Goal: Task Accomplishment & Management: Use online tool/utility

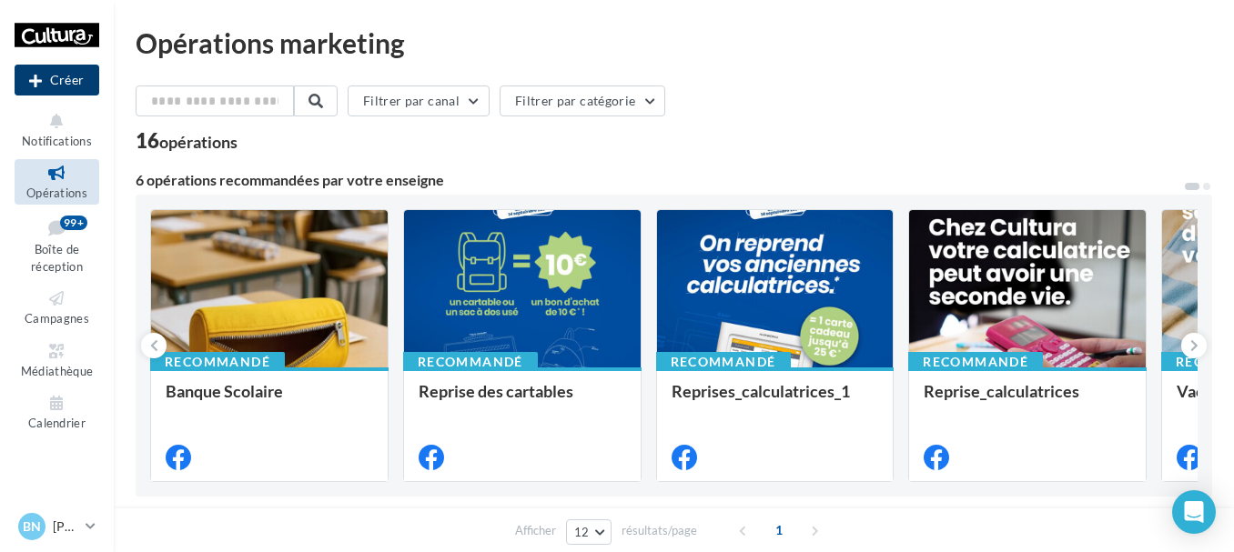
click at [37, 81] on icon at bounding box center [35, 81] width 13 height 0
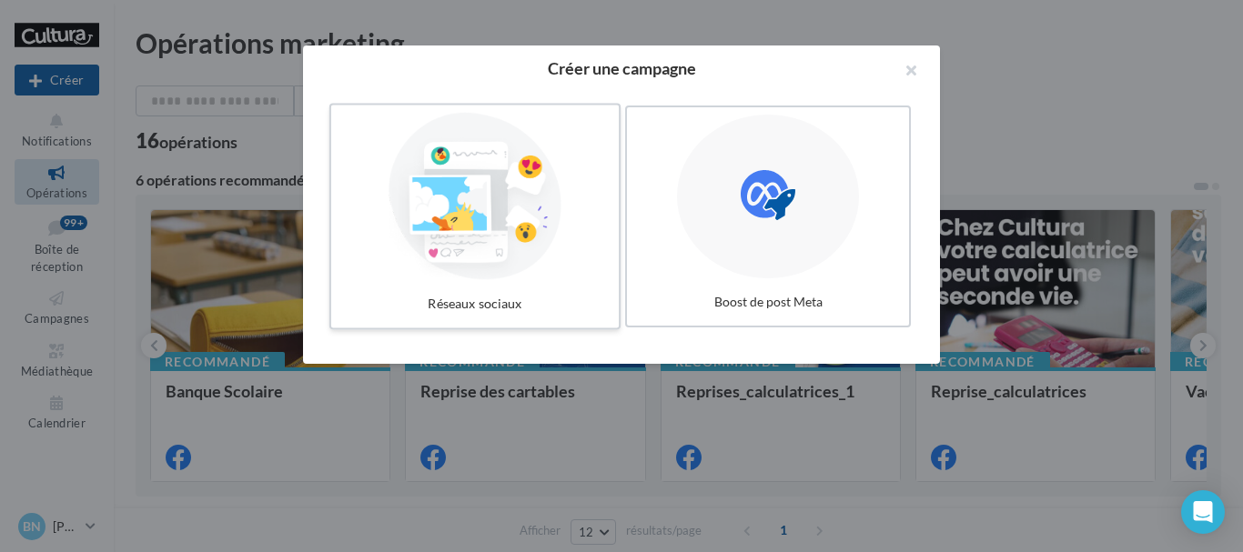
click at [513, 208] on div at bounding box center [475, 196] width 273 height 167
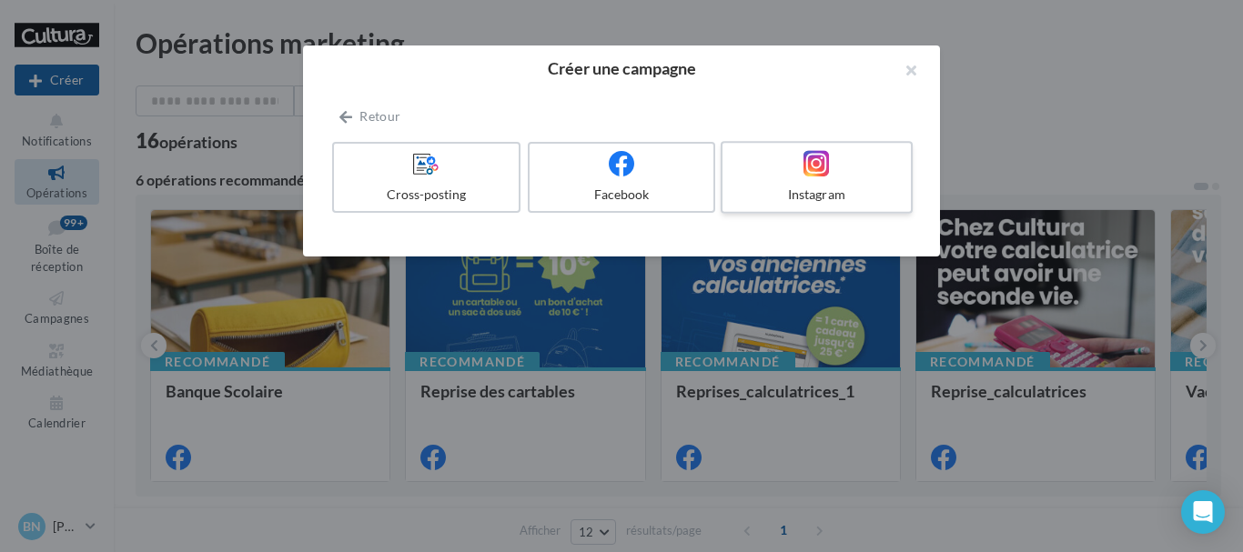
click at [770, 170] on div at bounding box center [816, 164] width 173 height 28
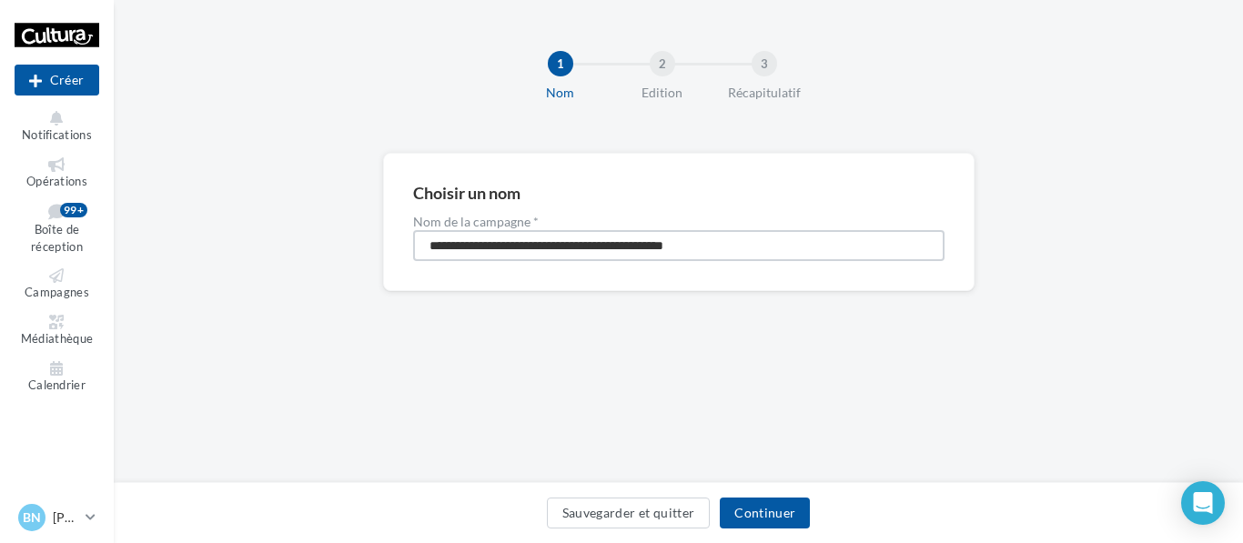
drag, startPoint x: 747, startPoint y: 240, endPoint x: 340, endPoint y: 282, distance: 409.9
click at [340, 282] on div "**********" at bounding box center [679, 251] width 1130 height 197
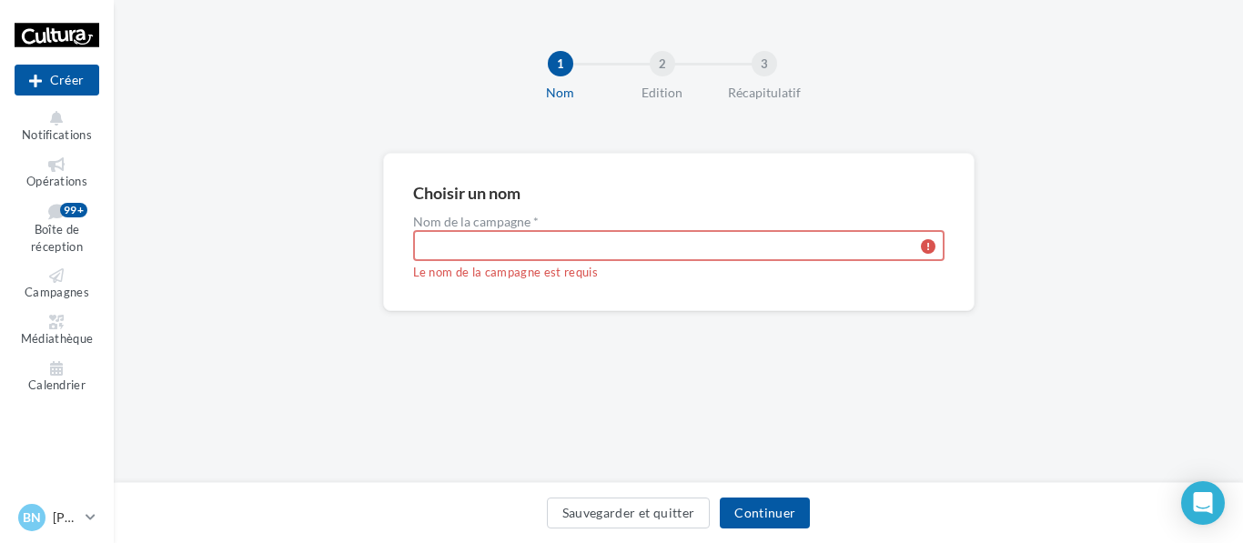
click at [448, 252] on input "Nom de la campagne *" at bounding box center [679, 245] width 532 height 31
type input "*********"
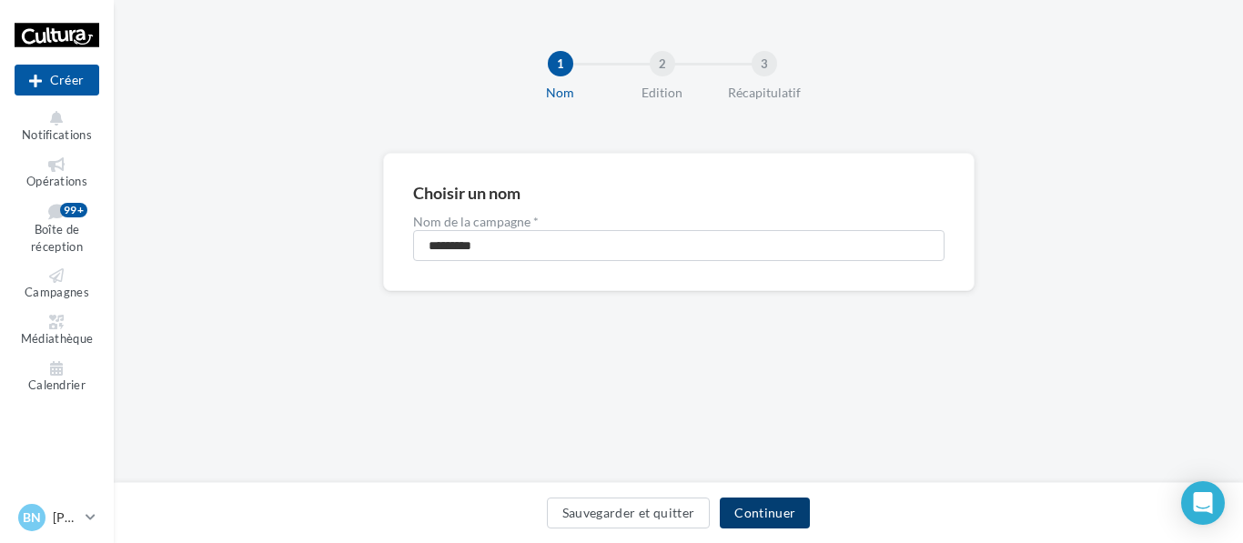
click at [751, 516] on button "Continuer" at bounding box center [765, 513] width 90 height 31
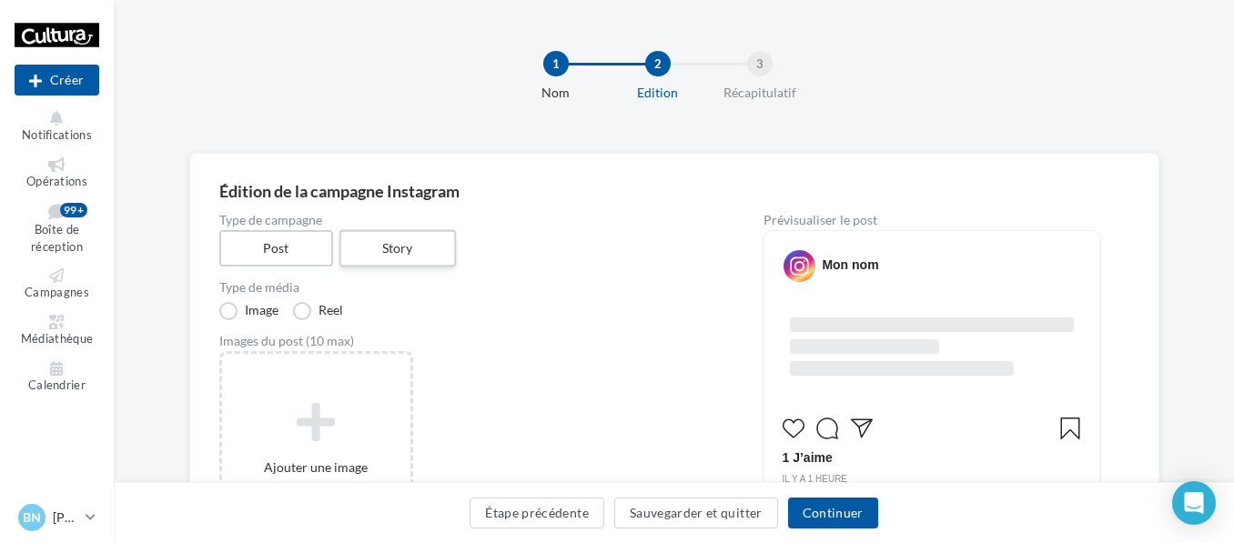
click at [383, 230] on label "Story" at bounding box center [398, 248] width 117 height 37
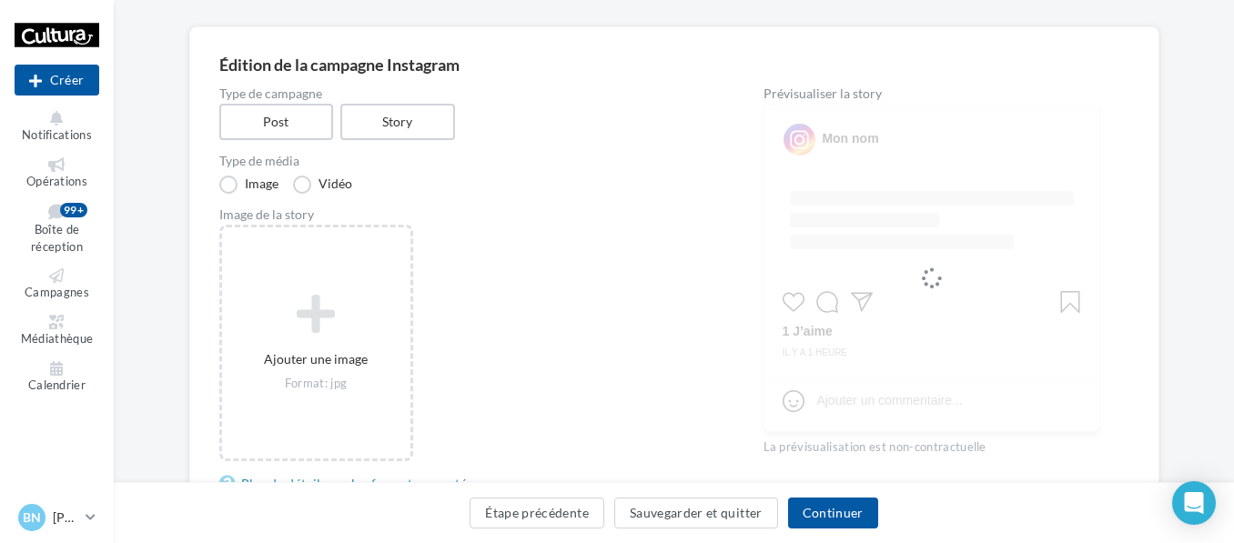
scroll to position [223, 0]
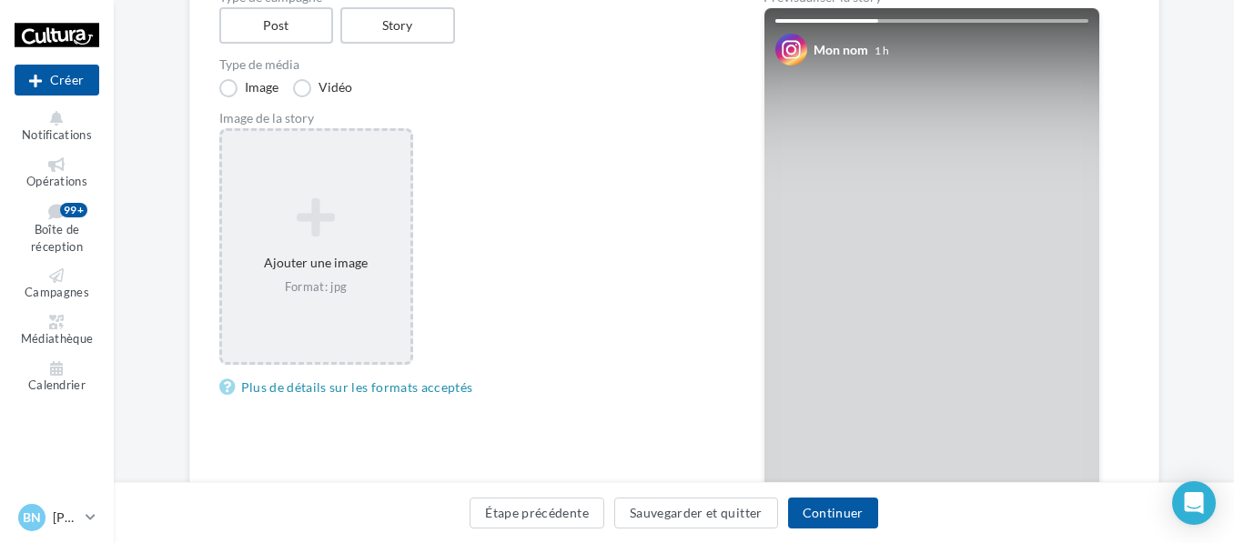
click at [373, 185] on div "Ajouter une image Format: jpg" at bounding box center [316, 246] width 194 height 237
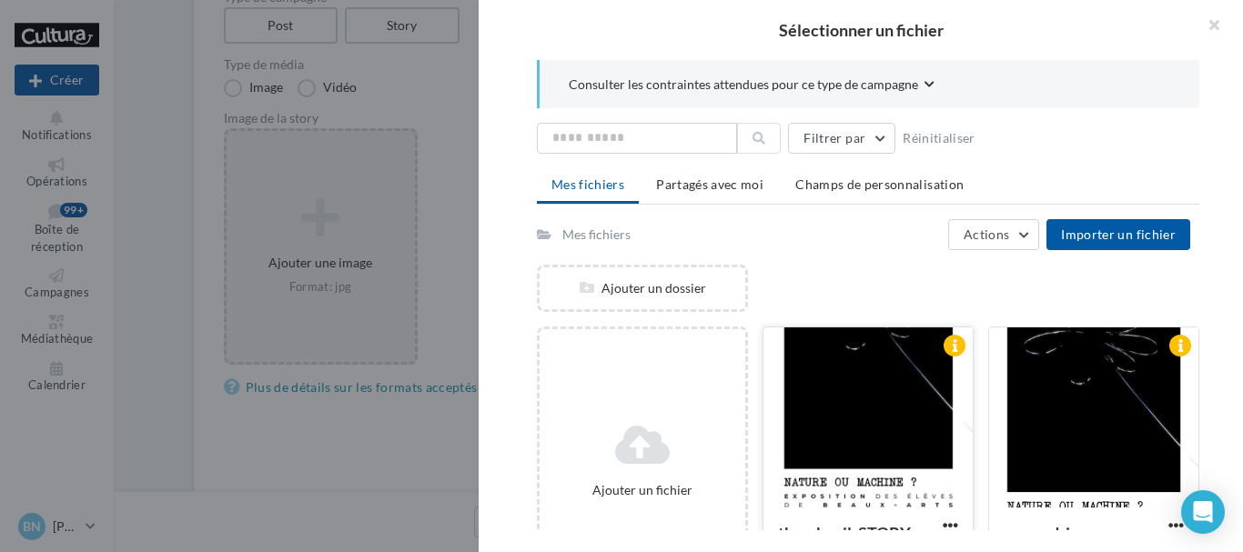
click at [963, 414] on div at bounding box center [868, 419] width 209 height 182
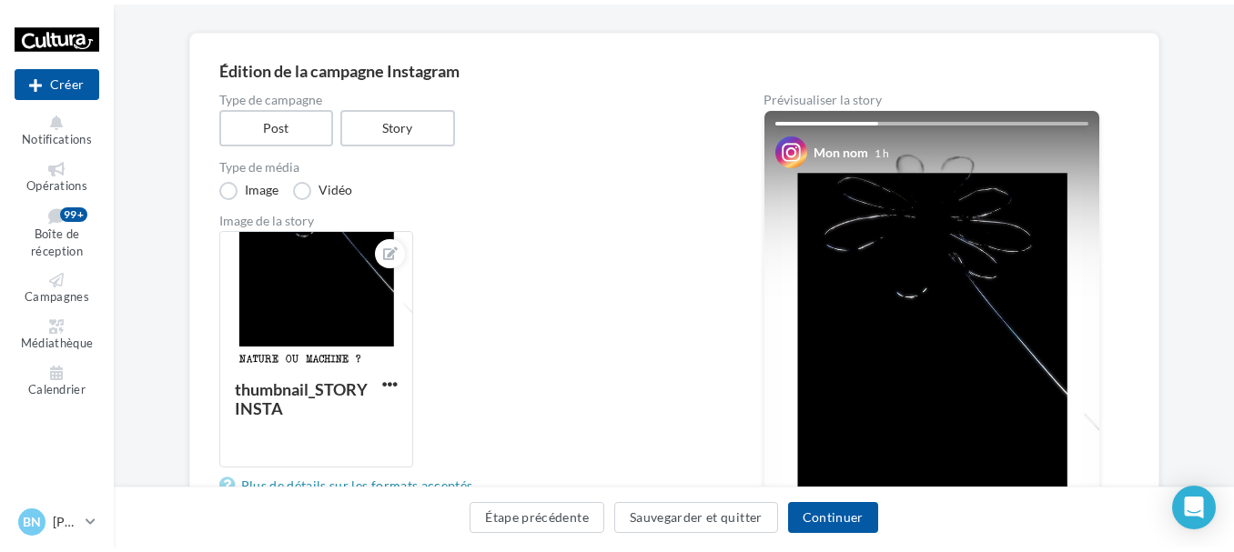
scroll to position [0, 0]
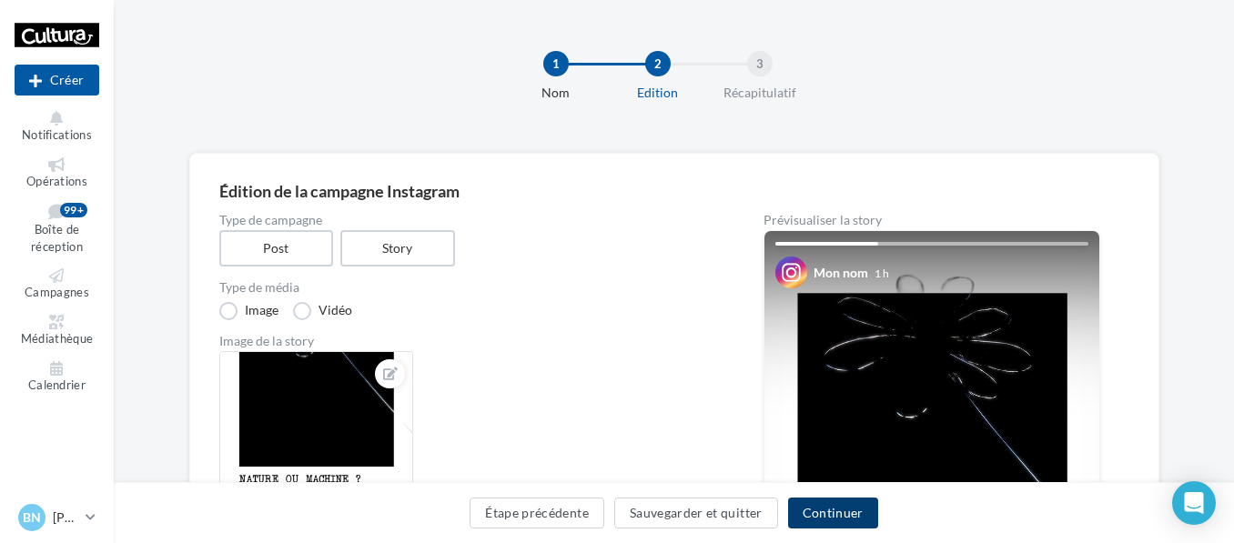
click at [823, 503] on button "Continuer" at bounding box center [833, 513] width 90 height 31
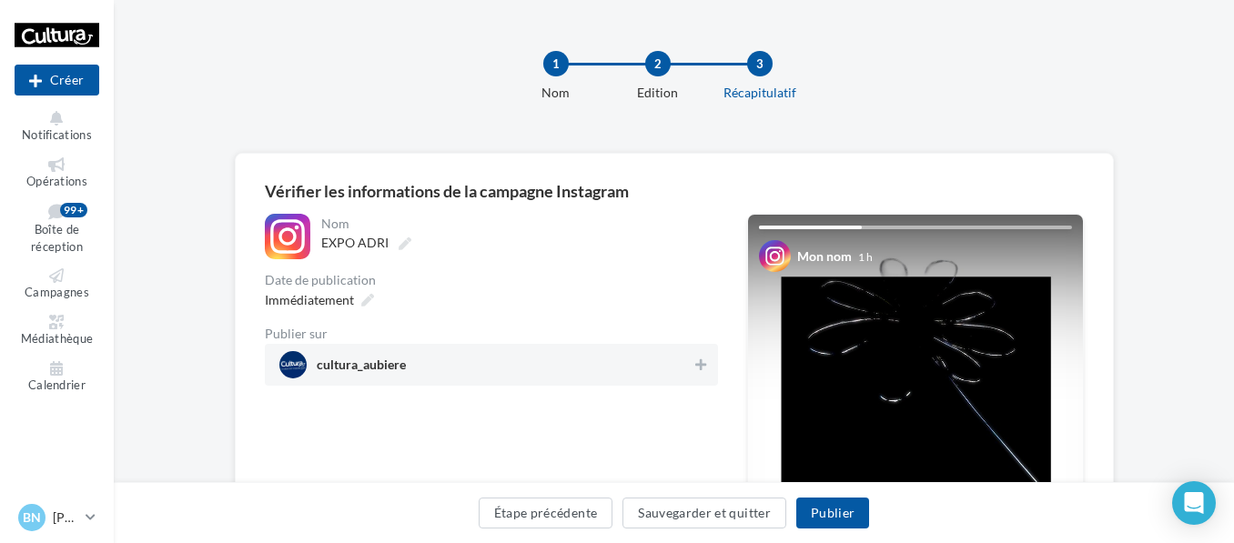
click at [684, 368] on span "cultura_aubiere" at bounding box center [485, 364] width 413 height 27
click at [361, 296] on icon at bounding box center [367, 300] width 13 height 13
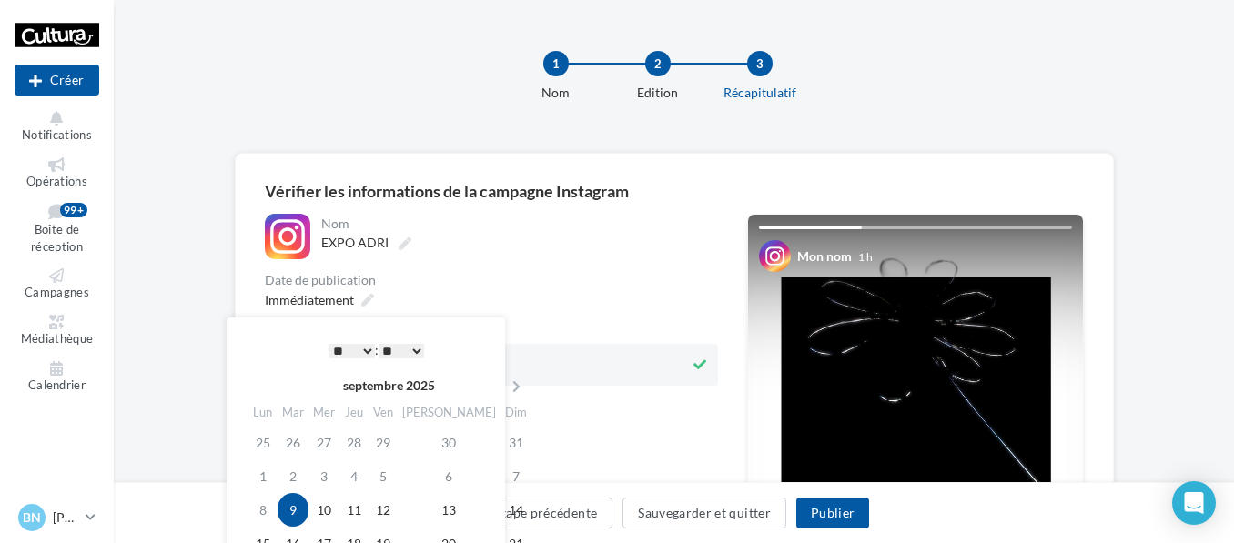
click at [356, 358] on select "* * * * * * * * * * ** ** ** ** ** ** ** ** ** ** ** ** ** **" at bounding box center [352, 351] width 46 height 15
click at [402, 347] on select "** ** ** ** ** **" at bounding box center [402, 351] width 46 height 15
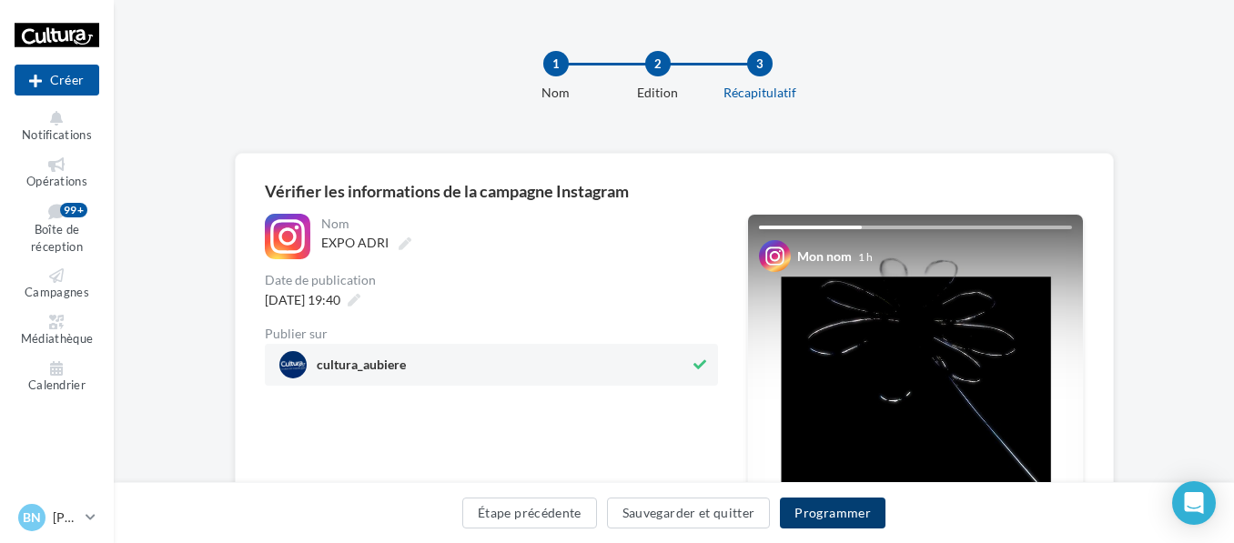
click at [828, 511] on button "Programmer" at bounding box center [833, 513] width 106 height 31
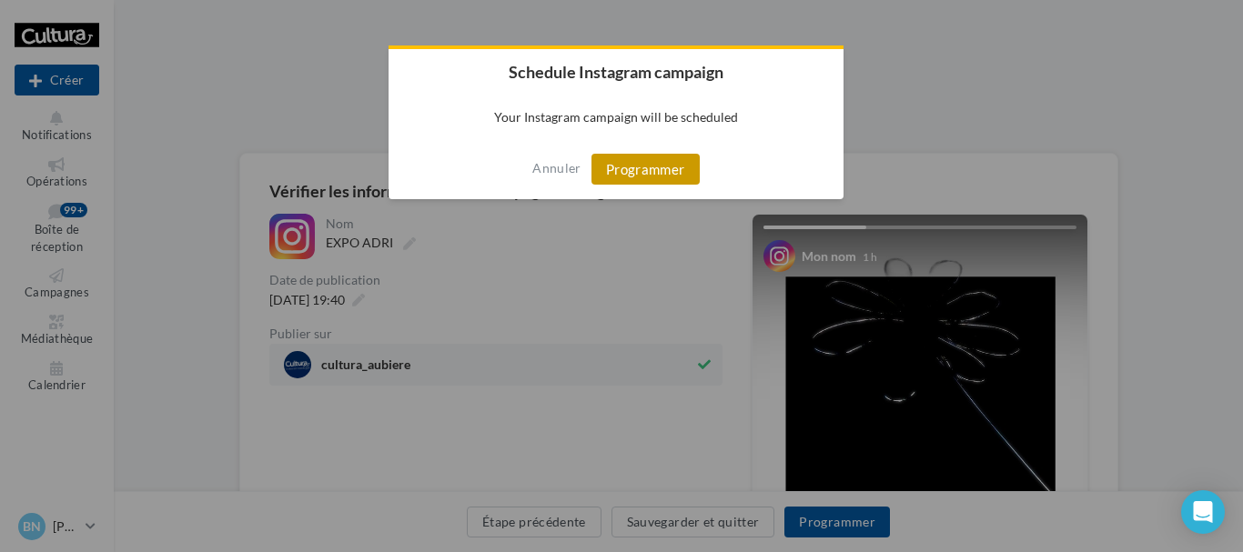
click at [664, 161] on button "Programmer" at bounding box center [646, 169] width 108 height 31
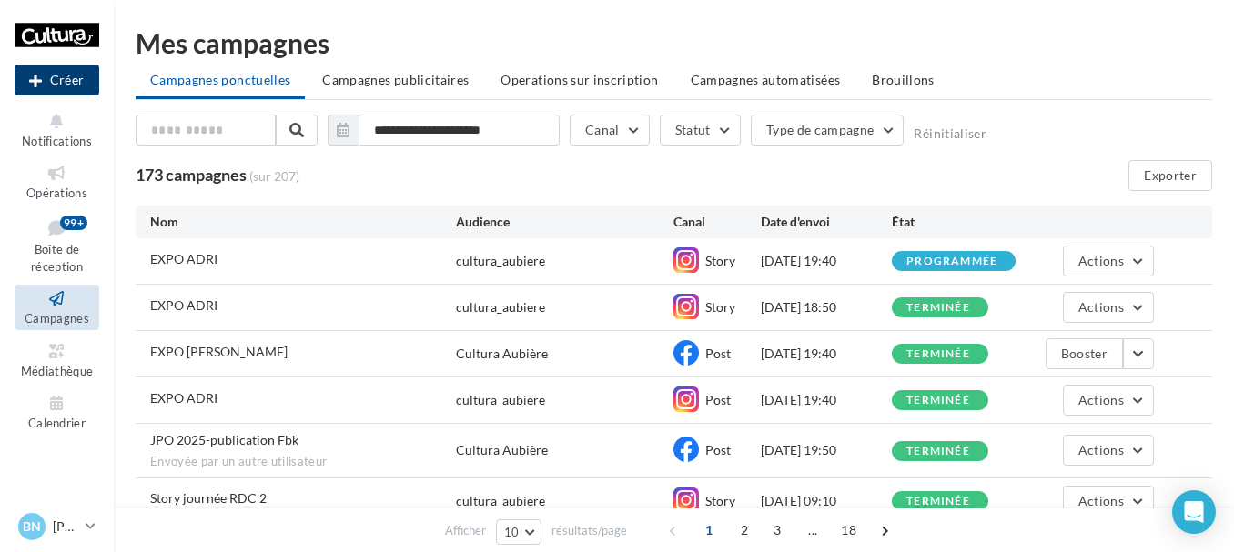
click at [61, 74] on button "Créer" at bounding box center [57, 80] width 85 height 31
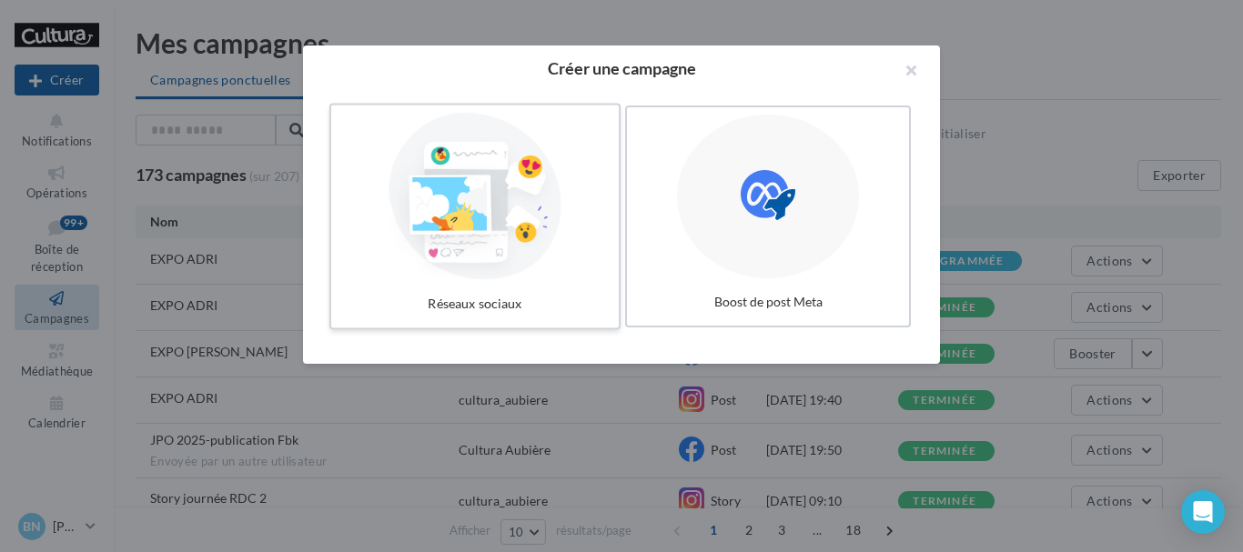
click at [492, 173] on div at bounding box center [475, 196] width 273 height 167
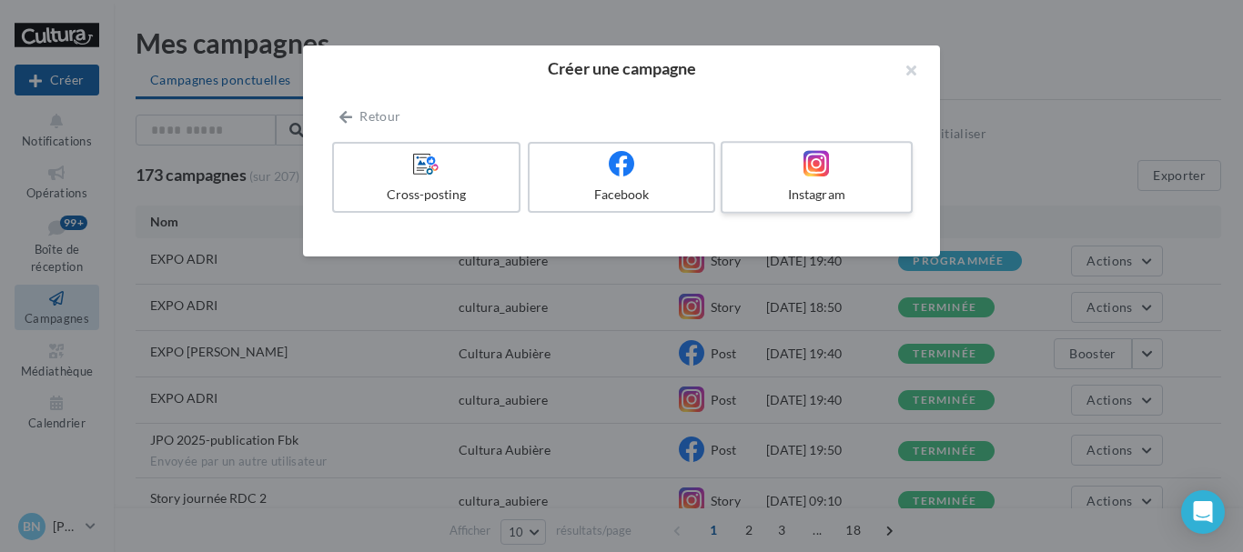
click at [886, 151] on div at bounding box center [816, 164] width 173 height 28
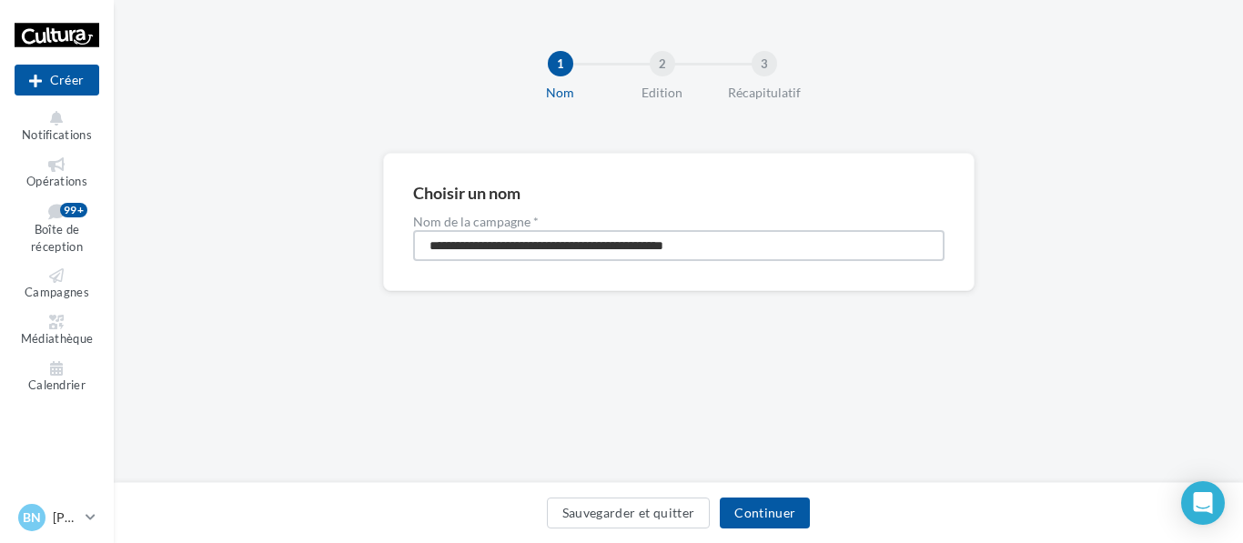
drag, startPoint x: 787, startPoint y: 248, endPoint x: 339, endPoint y: 319, distance: 454.3
click at [339, 319] on div "**********" at bounding box center [679, 251] width 1130 height 197
type input "*********"
click at [750, 508] on button "Continuer" at bounding box center [765, 513] width 90 height 31
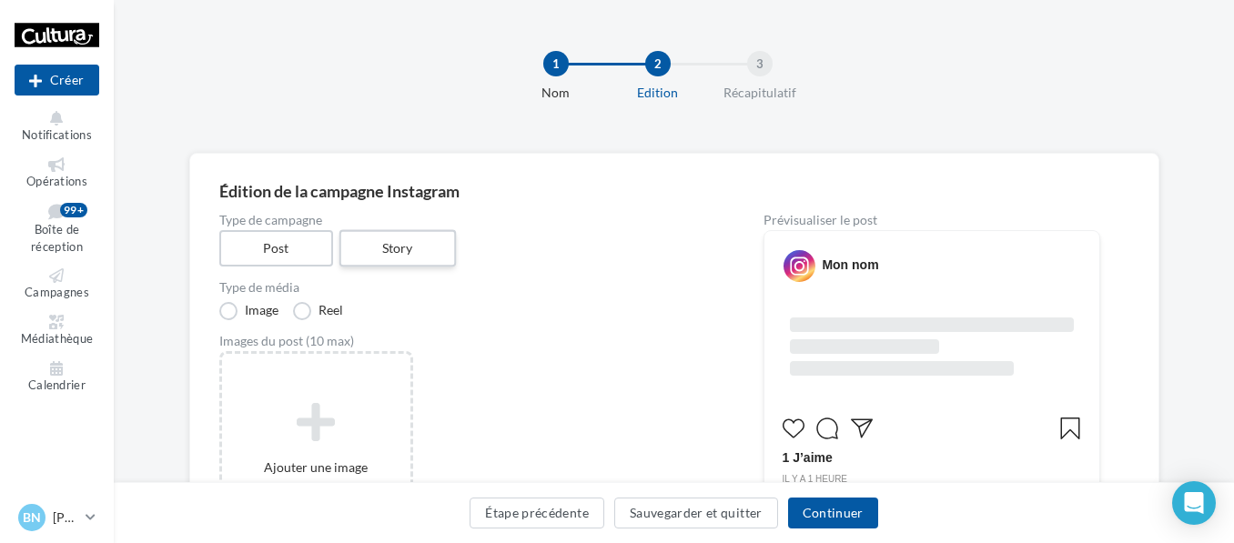
click at [434, 239] on label "Story" at bounding box center [398, 248] width 117 height 37
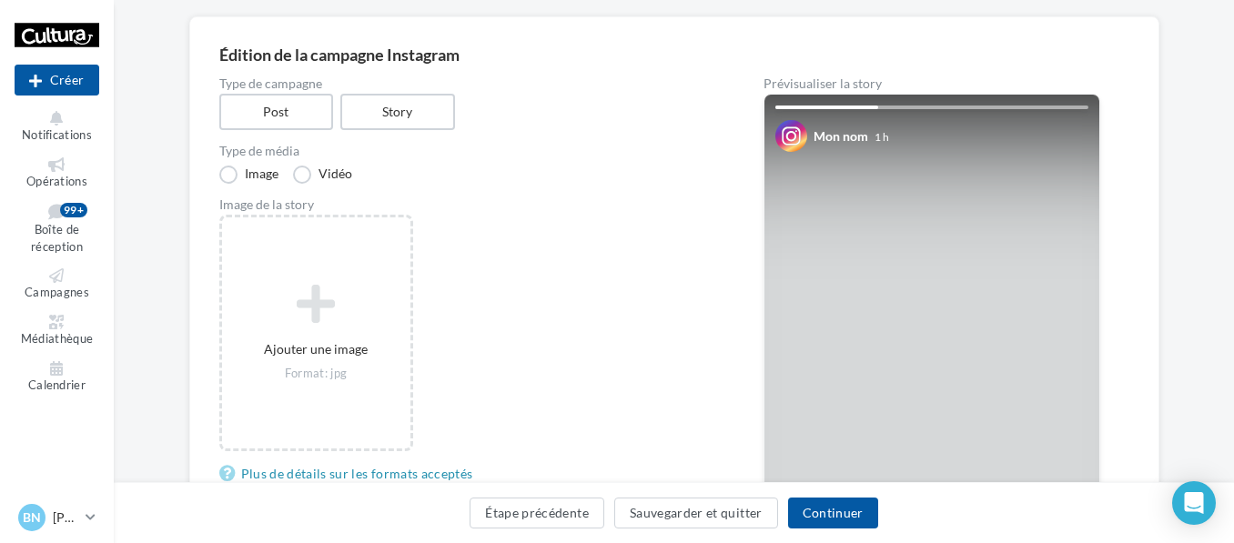
scroll to position [138, 0]
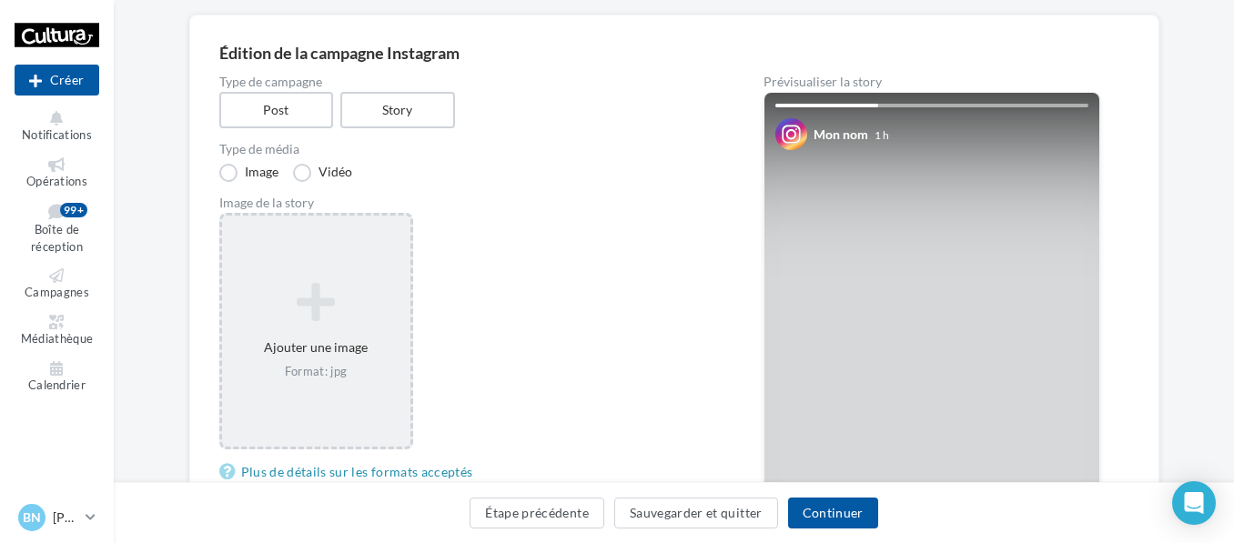
click at [362, 274] on div "Ajouter une image Format: jpg" at bounding box center [316, 331] width 188 height 117
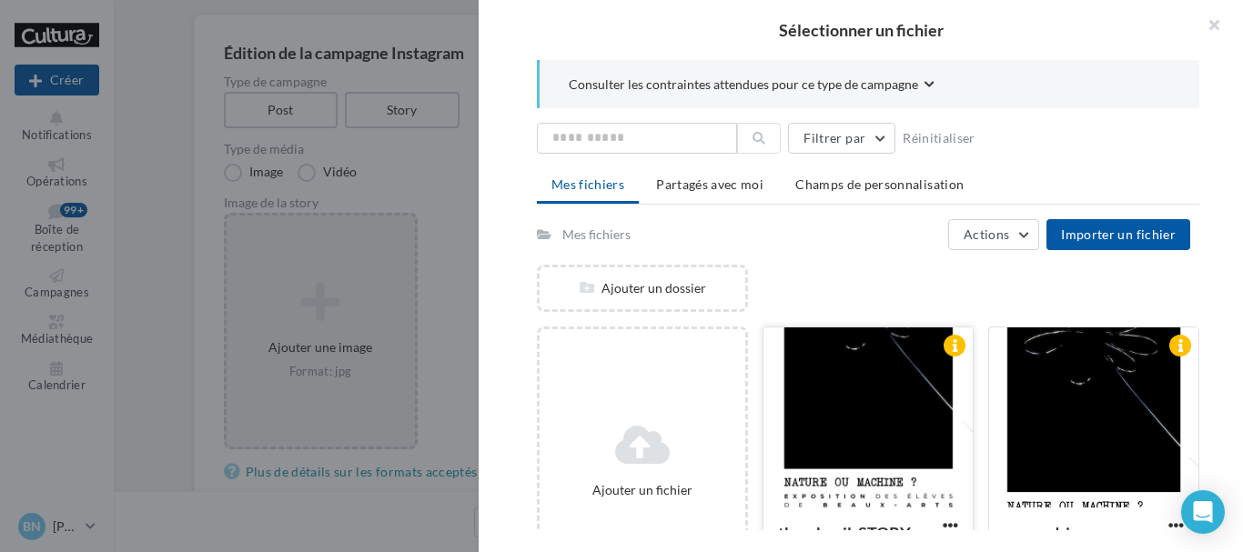
click at [795, 390] on div at bounding box center [868, 419] width 209 height 182
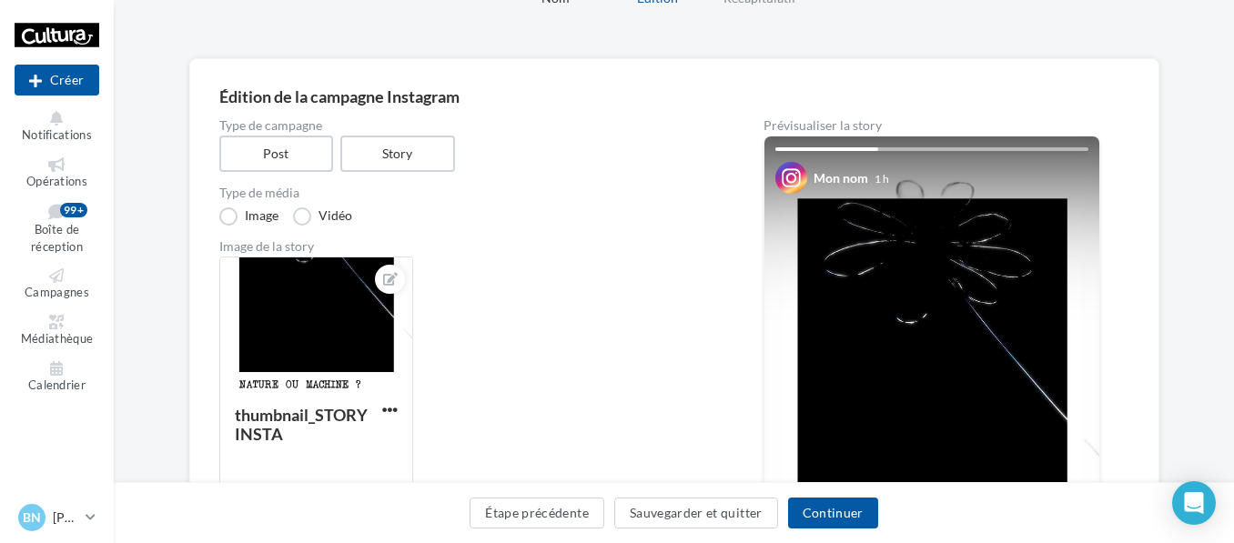
scroll to position [82, 0]
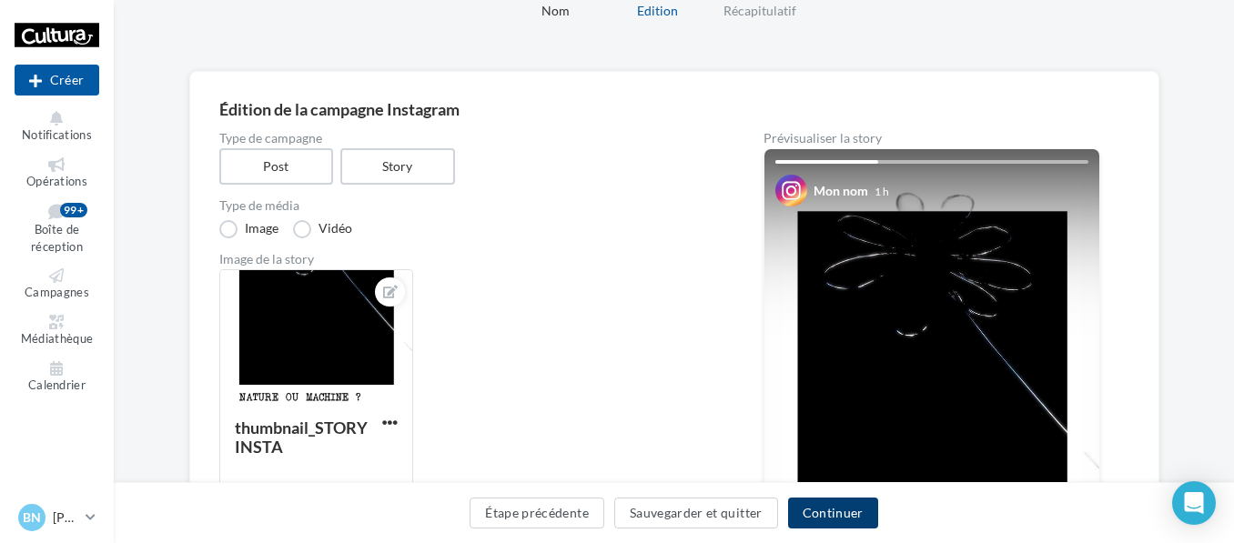
click at [847, 512] on button "Continuer" at bounding box center [833, 513] width 90 height 31
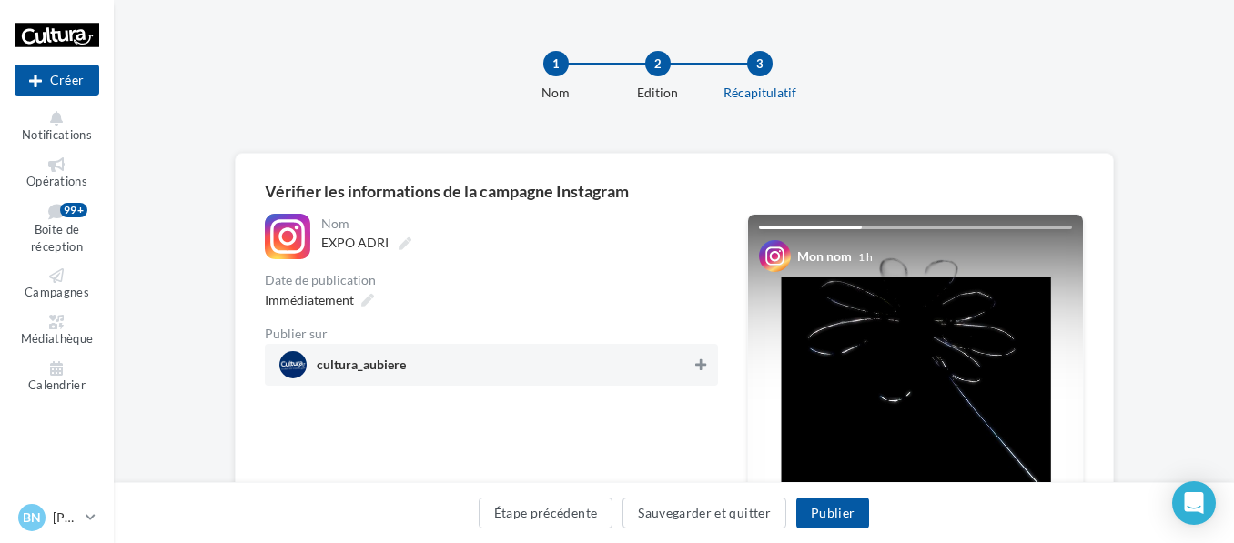
click at [695, 362] on icon at bounding box center [700, 365] width 11 height 13
click at [364, 298] on icon at bounding box center [367, 300] width 13 height 13
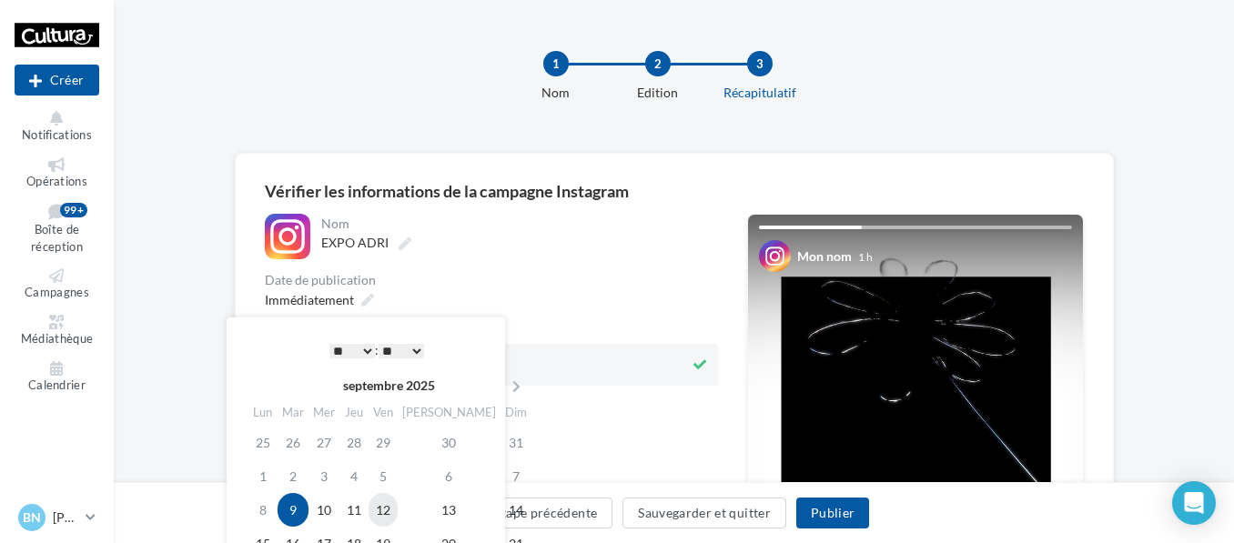
click at [396, 509] on td "12" at bounding box center [383, 510] width 29 height 34
click at [360, 354] on select "* * * * * * * * * * ** ** ** ** ** ** ** ** ** ** ** ** ** **" at bounding box center [352, 351] width 46 height 15
click at [421, 345] on select "** ** ** ** ** **" at bounding box center [402, 351] width 46 height 15
click at [403, 344] on select "** ** ** ** ** **" at bounding box center [402, 351] width 46 height 15
click at [573, 289] on div "Immédiatement" at bounding box center [491, 300] width 453 height 26
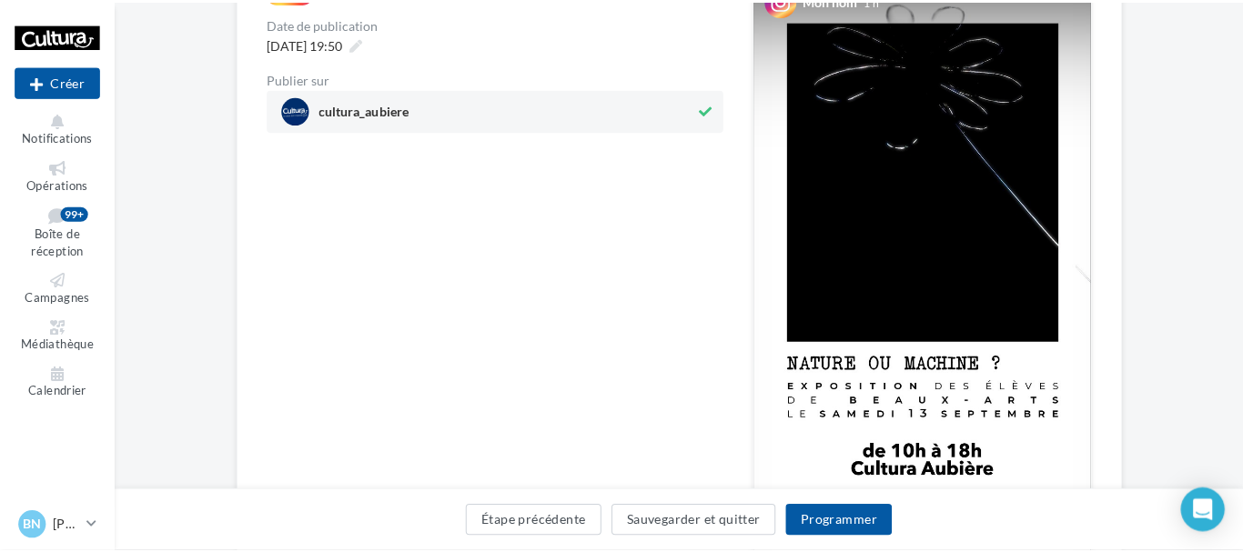
scroll to position [262, 0]
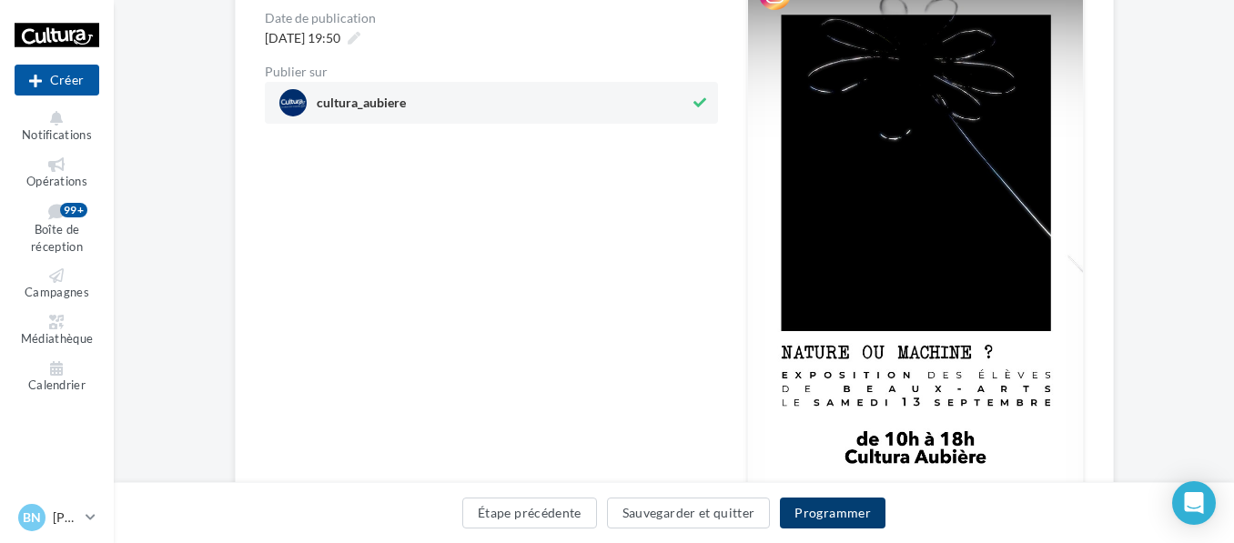
click at [824, 515] on button "Programmer" at bounding box center [833, 513] width 106 height 31
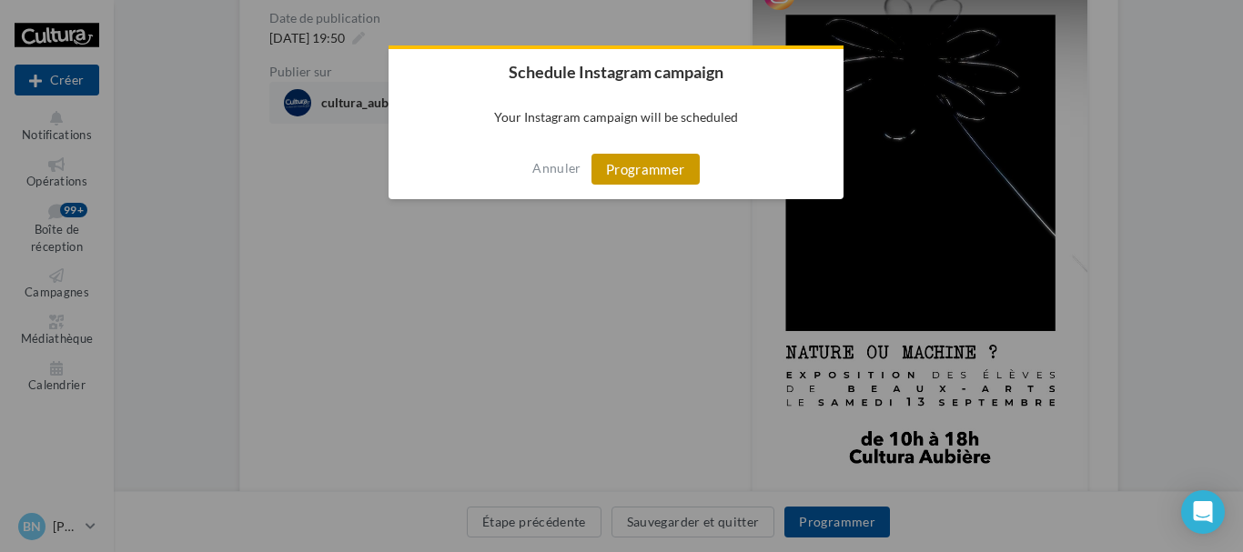
click at [656, 154] on button "Programmer" at bounding box center [646, 169] width 108 height 31
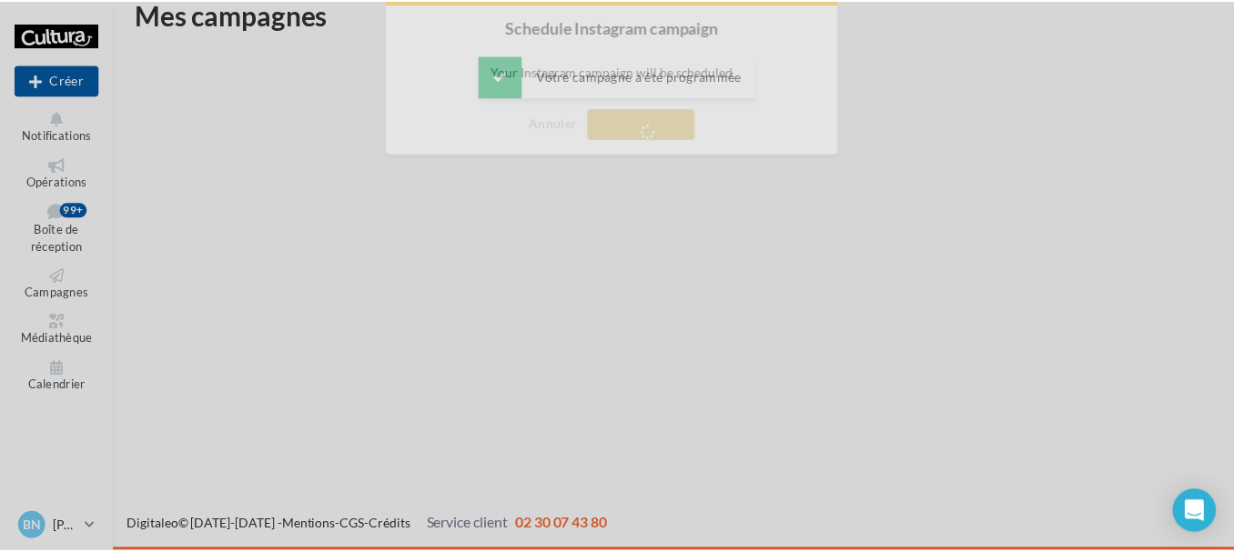
scroll to position [29, 0]
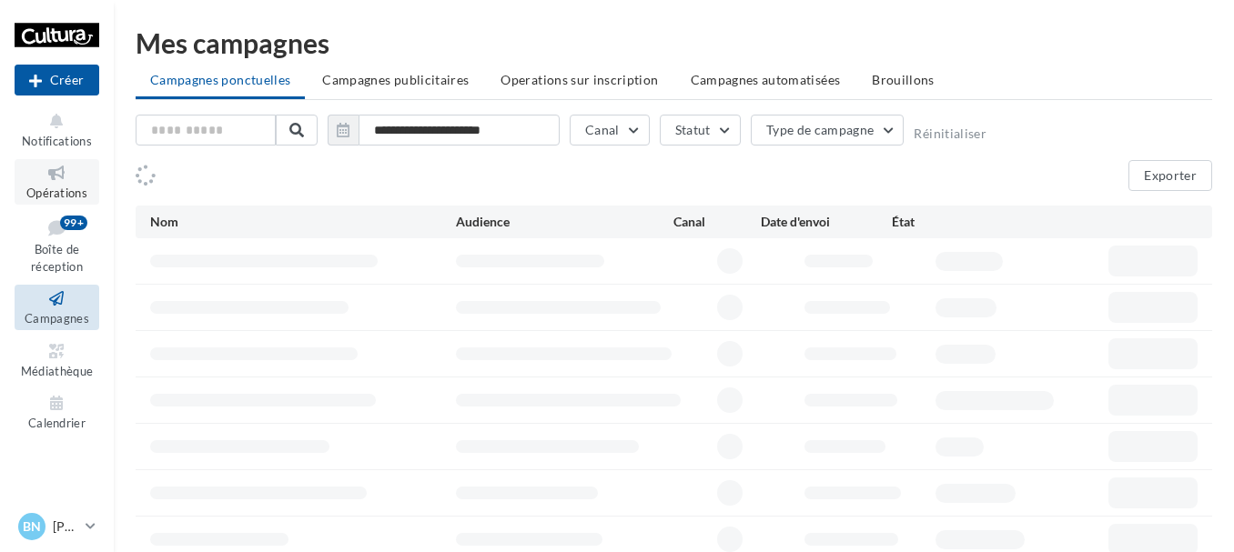
click at [59, 185] on link "Opérations" at bounding box center [57, 181] width 85 height 45
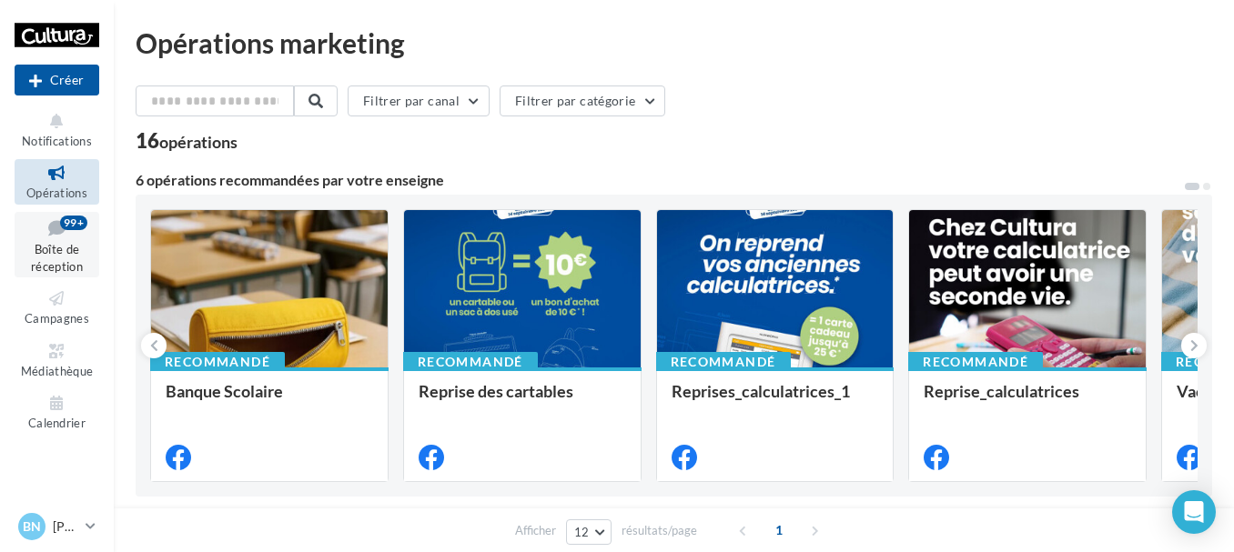
click at [93, 248] on link "Boîte de réception 99+" at bounding box center [57, 245] width 85 height 66
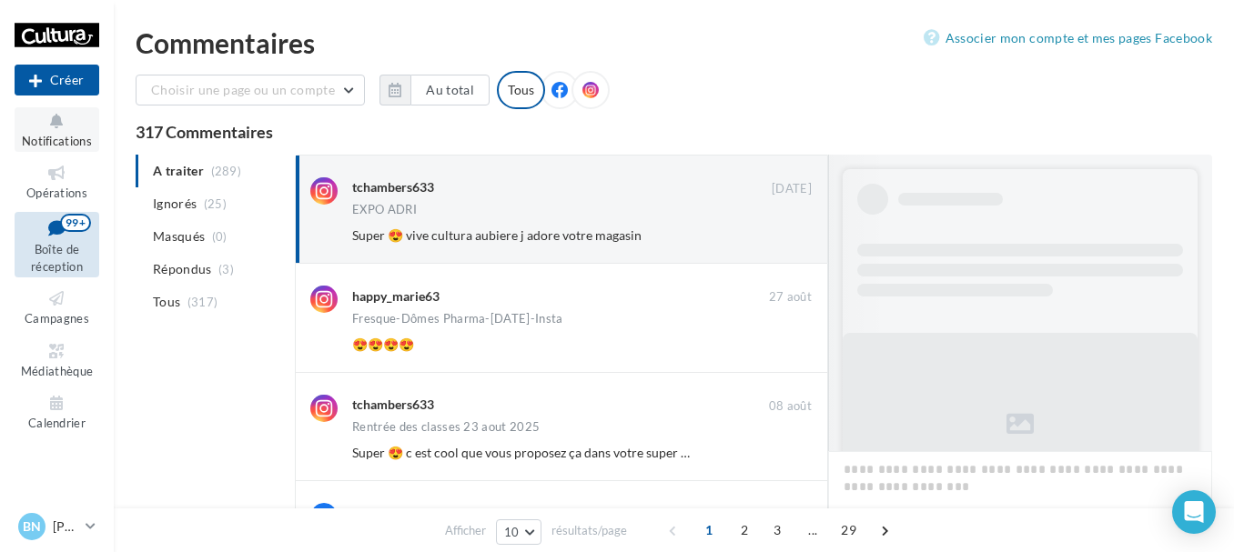
click at [46, 124] on icon at bounding box center [57, 121] width 74 height 21
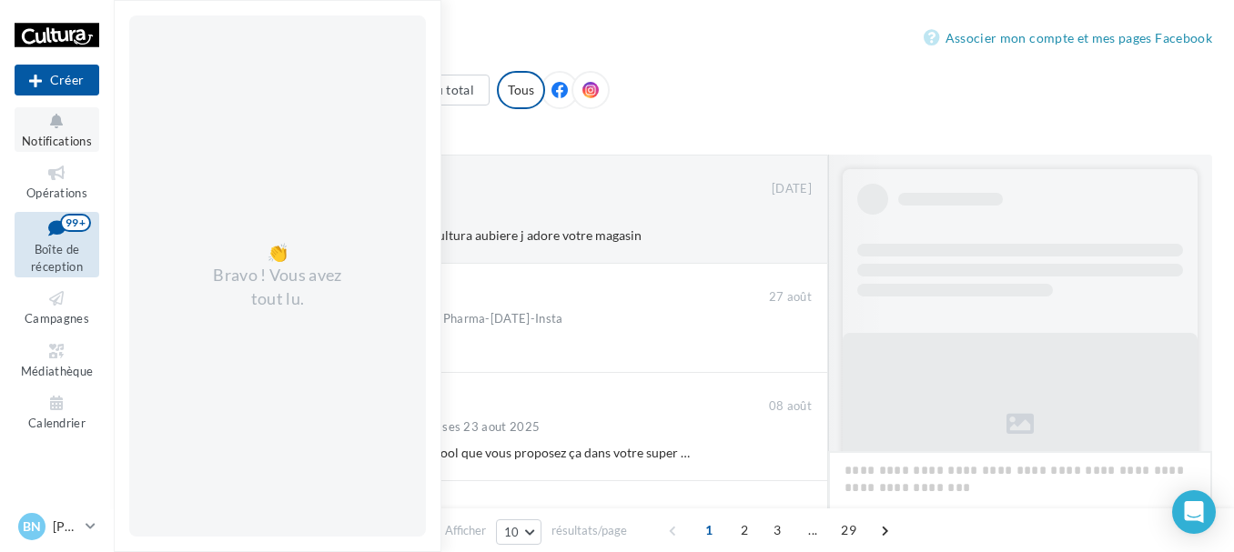
scroll to position [994, 0]
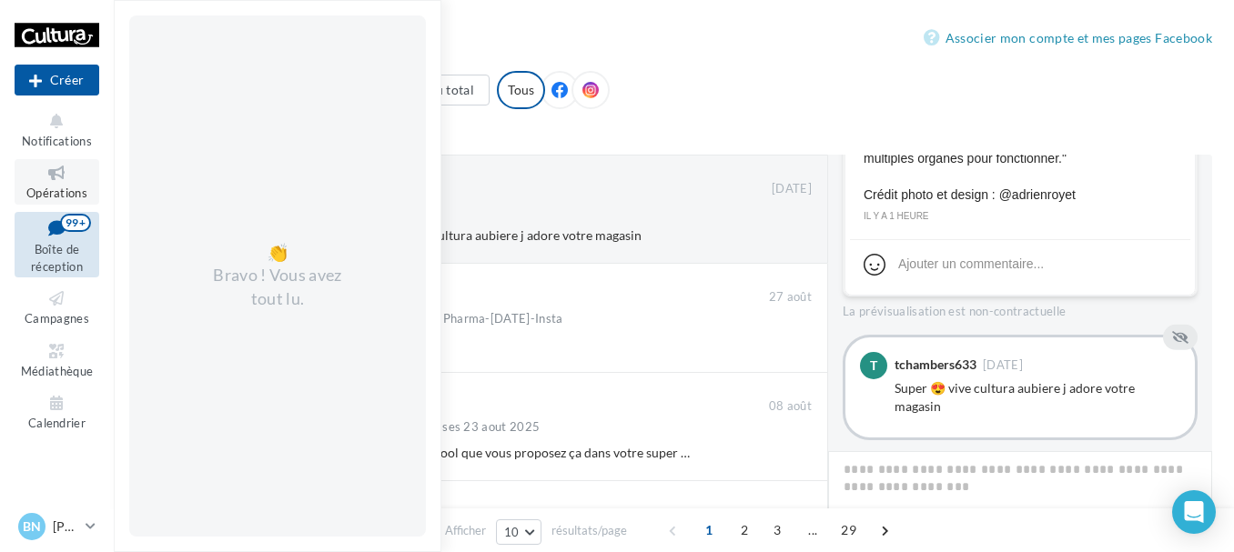
click at [51, 178] on icon at bounding box center [57, 173] width 74 height 21
